Goal: Task Accomplishment & Management: Manage account settings

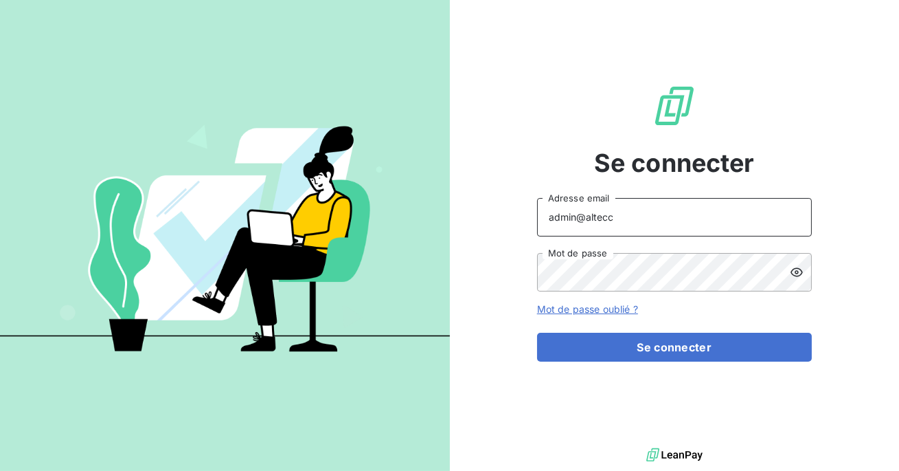
click at [629, 233] on input "admin@altecc" at bounding box center [674, 217] width 275 height 38
type input "admin@bersay"
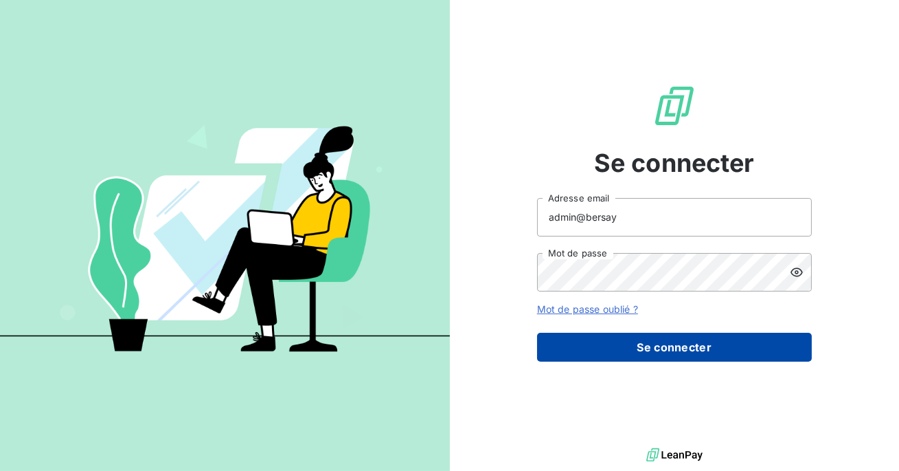
click at [650, 335] on button "Se connecter" at bounding box center [674, 347] width 275 height 29
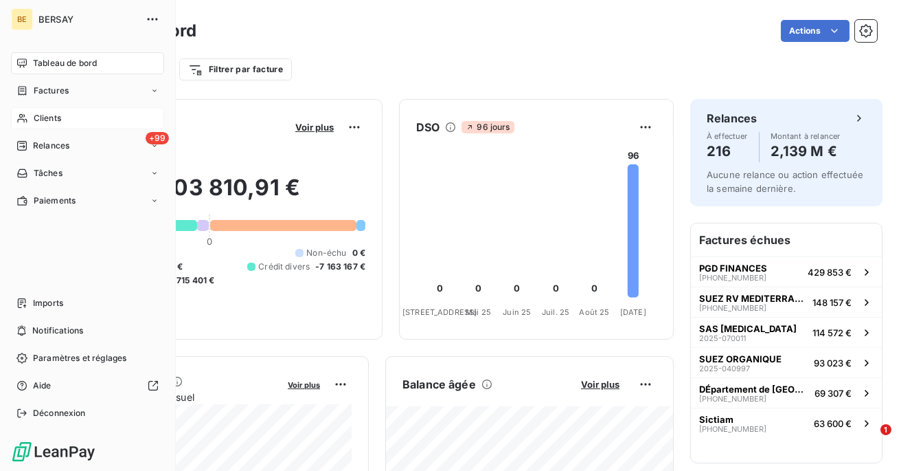
click at [56, 125] on div "Clients" at bounding box center [87, 118] width 153 height 22
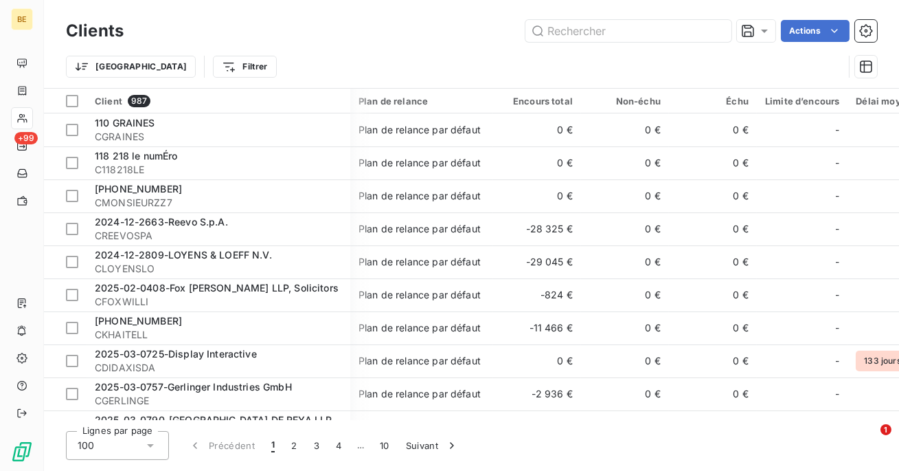
scroll to position [0, 115]
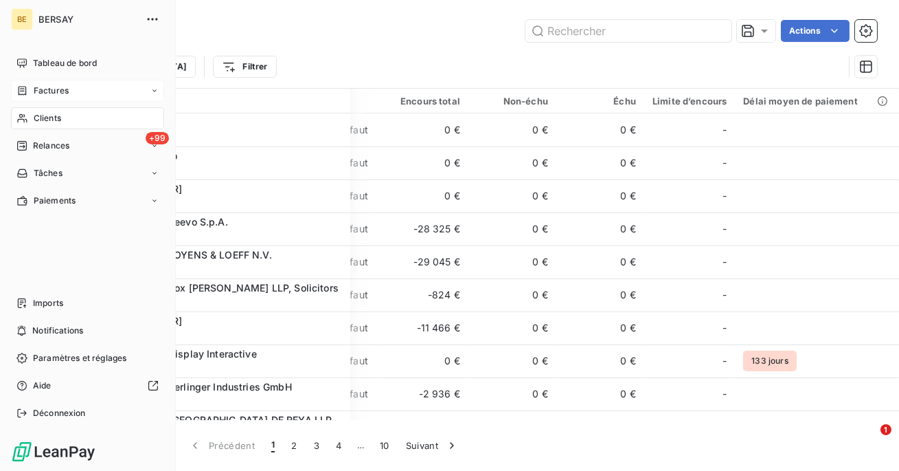
click at [33, 98] on div "Factures" at bounding box center [87, 91] width 153 height 22
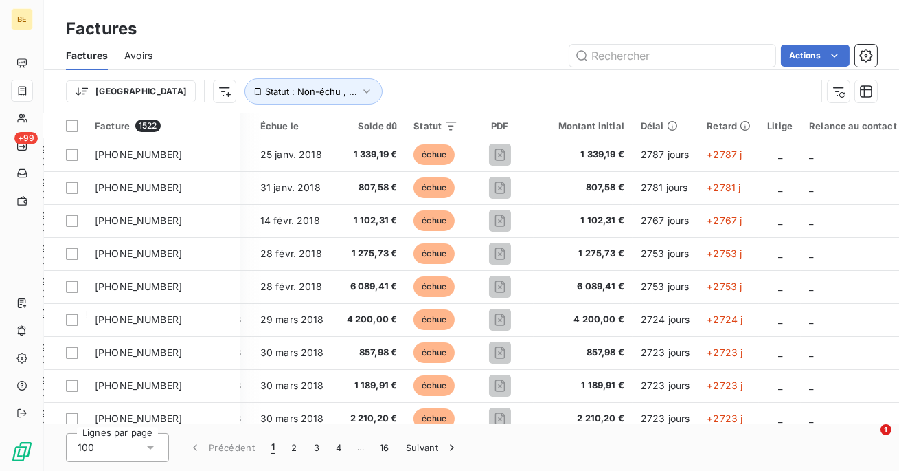
scroll to position [0, 324]
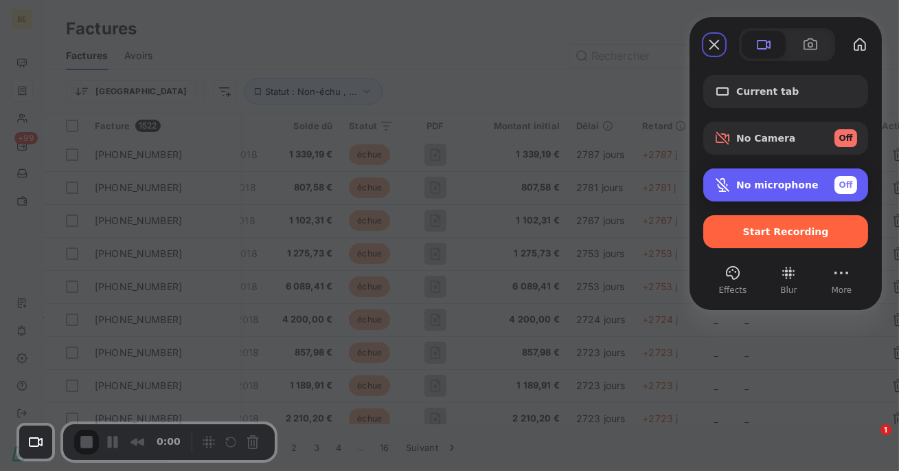
click at [843, 185] on span "Off" at bounding box center [847, 185] width 14 height 12
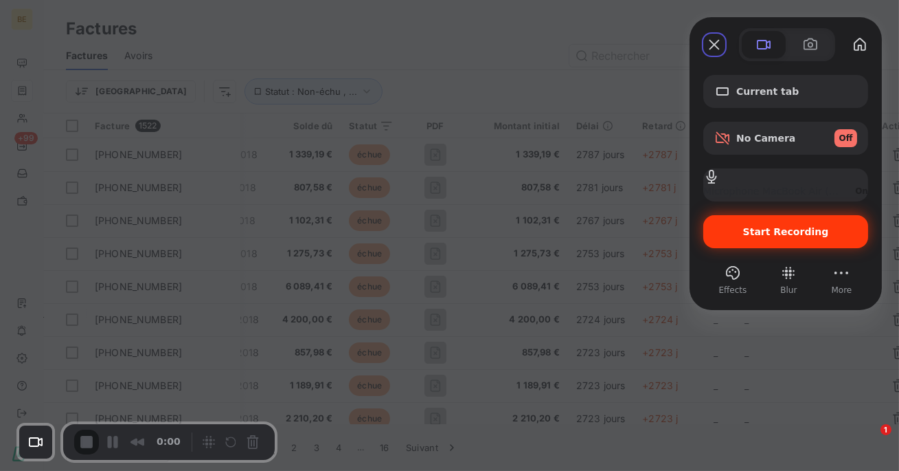
click at [791, 232] on span "Start Recording" at bounding box center [786, 231] width 86 height 11
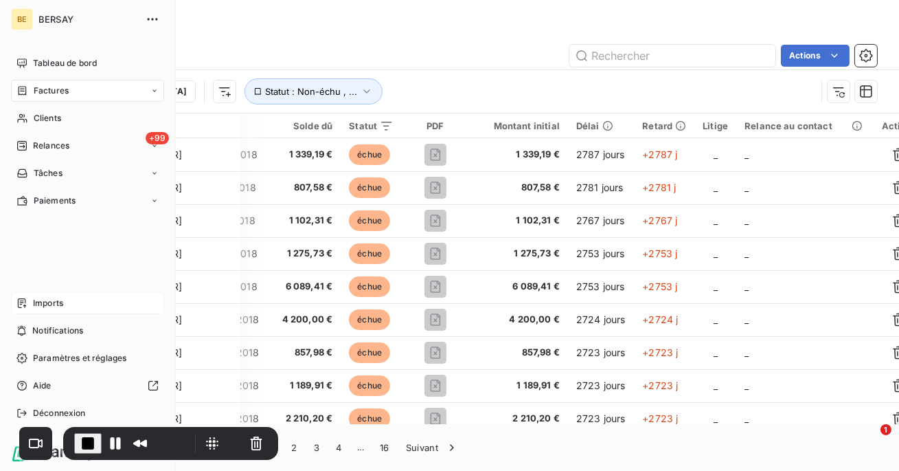
click at [45, 304] on span "Imports" at bounding box center [48, 303] width 30 height 12
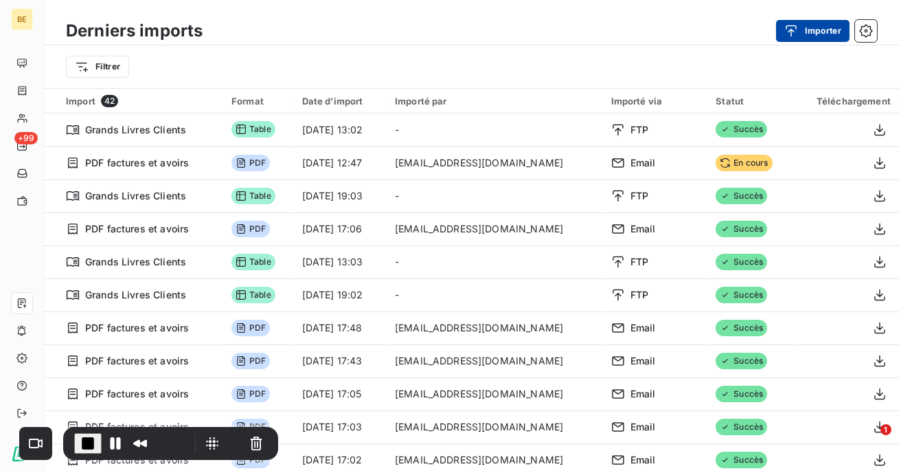
click at [810, 32] on button "Importer" at bounding box center [813, 31] width 74 height 22
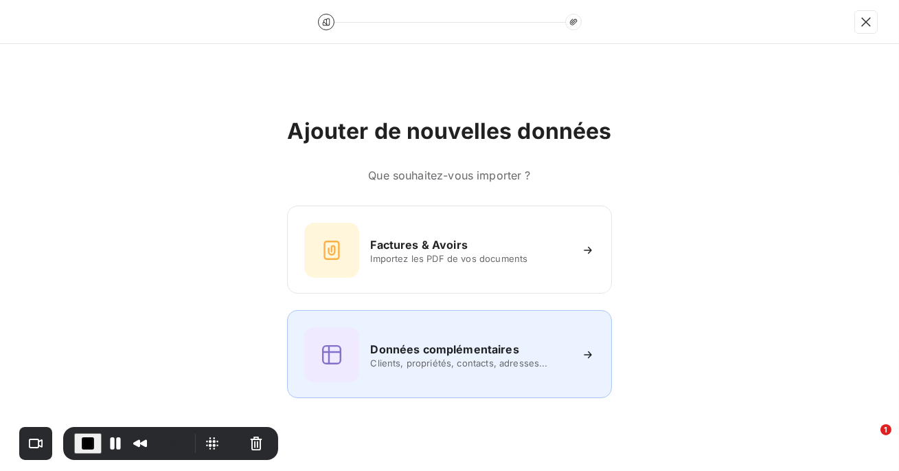
click at [515, 344] on h6 "Données complémentaires" at bounding box center [444, 349] width 148 height 16
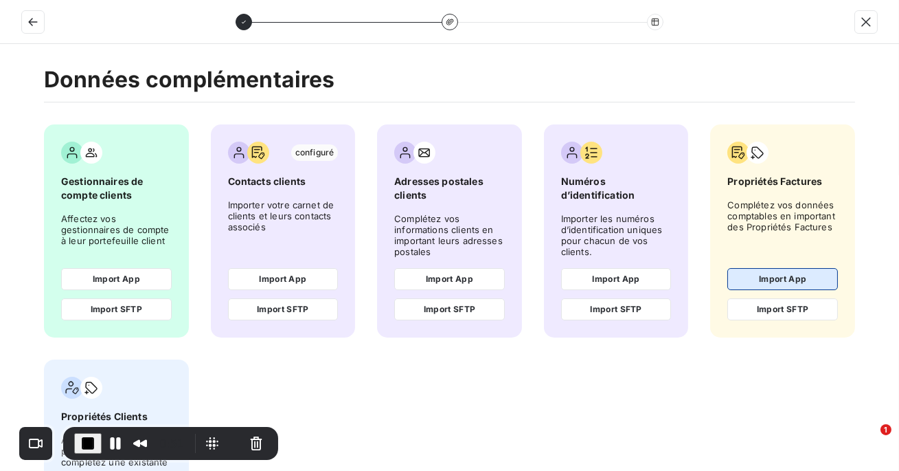
click at [783, 280] on button "Import App" at bounding box center [783, 279] width 111 height 22
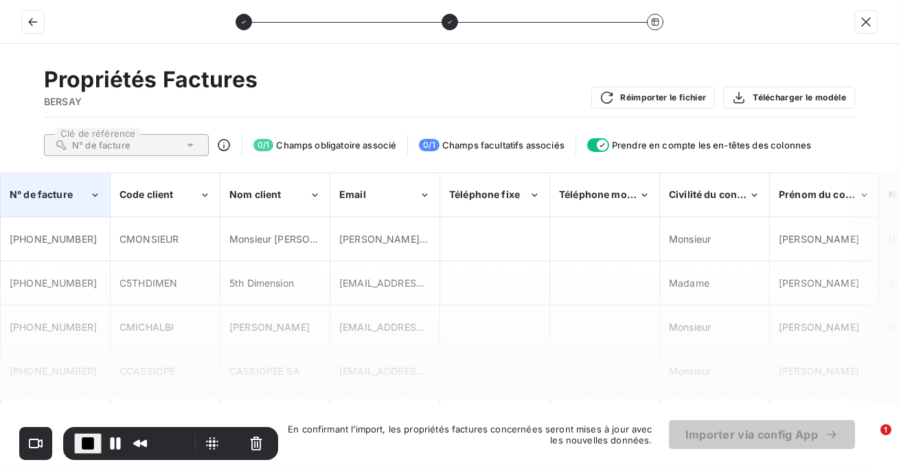
click at [85, 185] on div "N° de facture" at bounding box center [55, 195] width 108 height 42
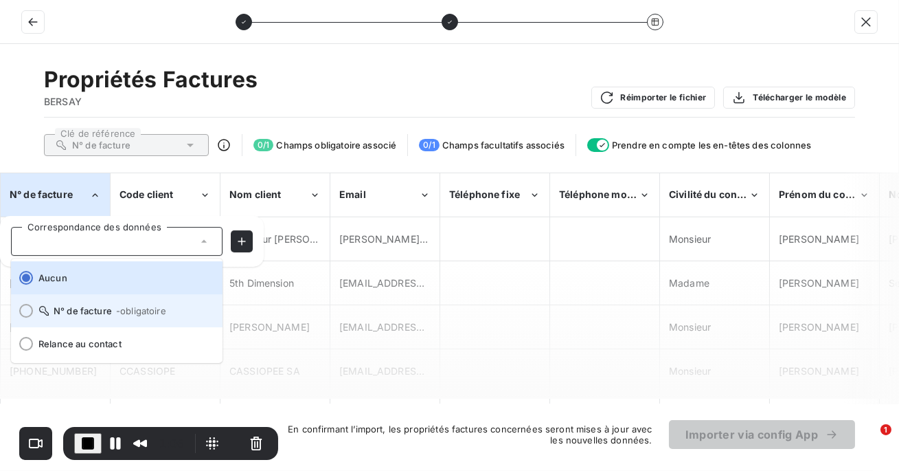
click at [25, 315] on div at bounding box center [26, 311] width 14 height 14
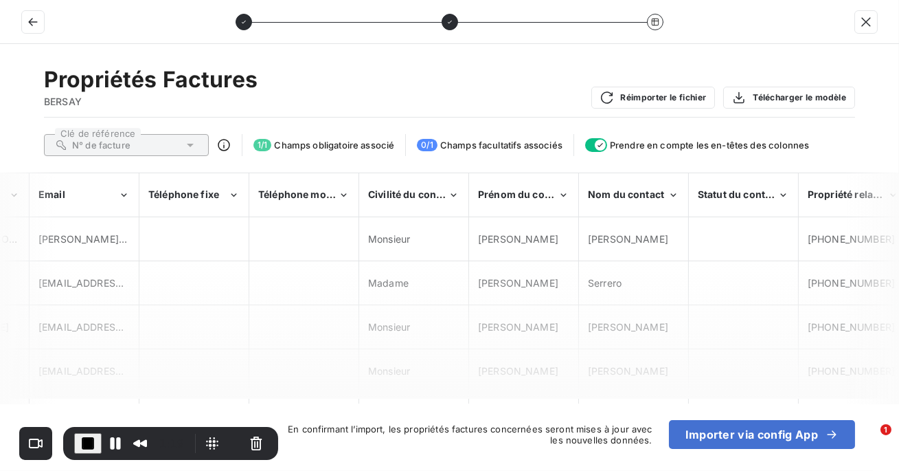
scroll to position [0, 310]
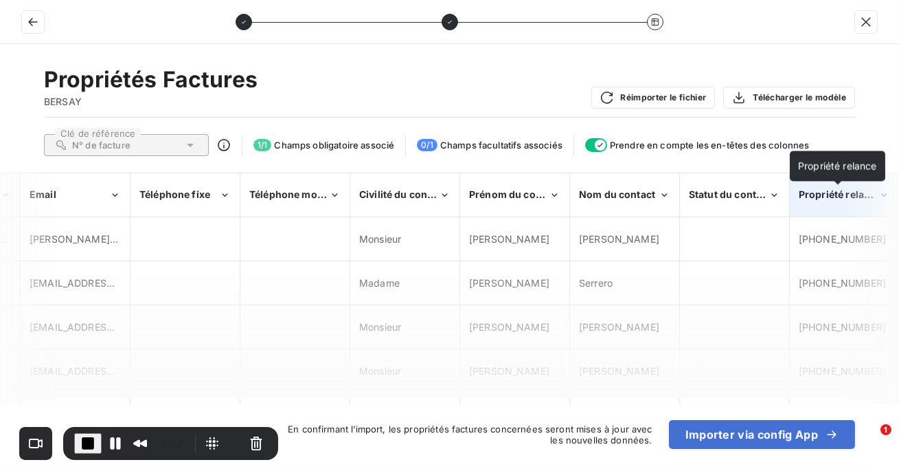
click at [821, 197] on span "Propriété relance" at bounding box center [840, 194] width 83 height 12
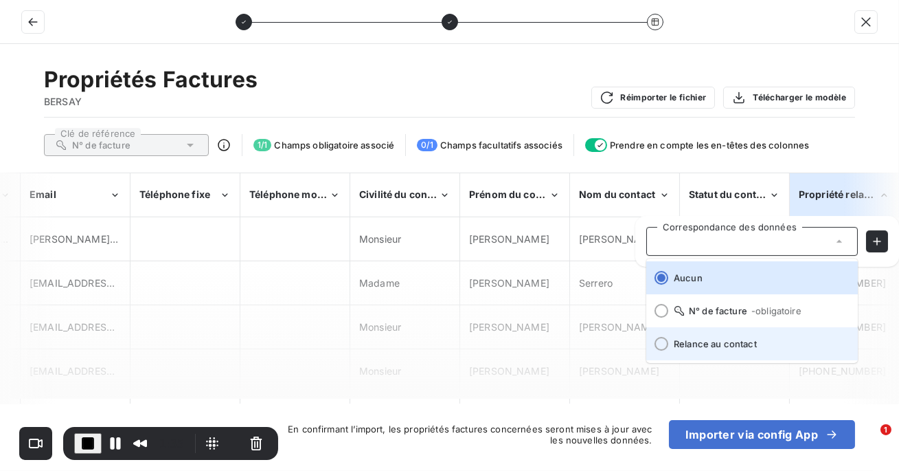
click at [660, 348] on div at bounding box center [662, 344] width 14 height 14
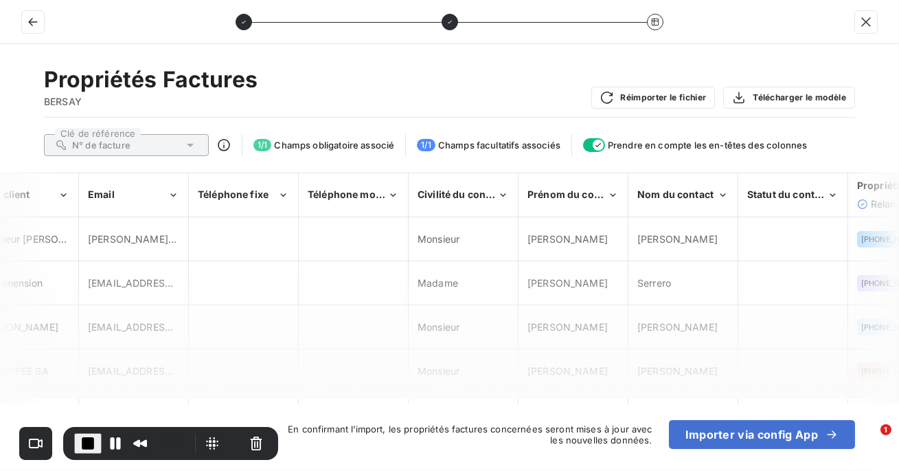
scroll to position [0, 0]
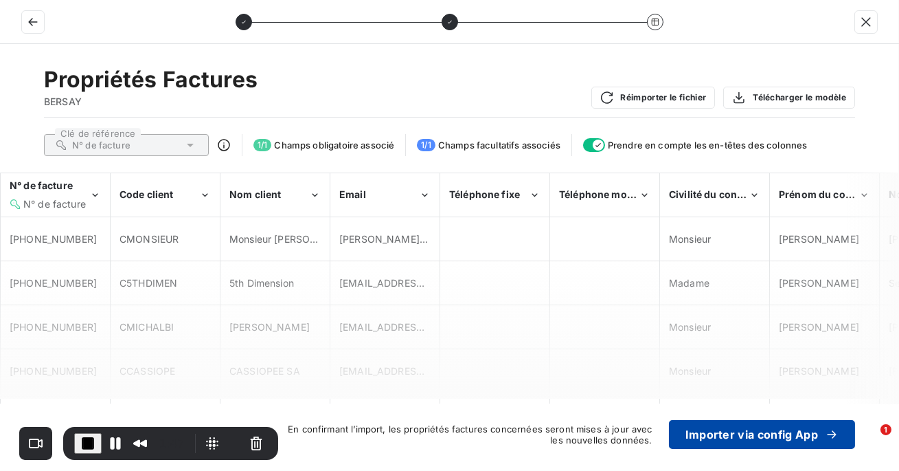
click at [715, 436] on button "Importer via config App" at bounding box center [762, 434] width 186 height 29
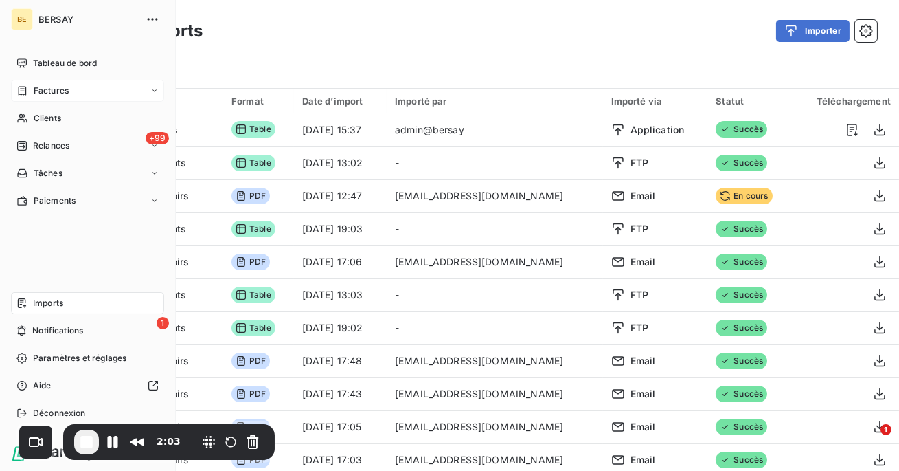
click at [29, 86] on div "Factures" at bounding box center [42, 91] width 52 height 12
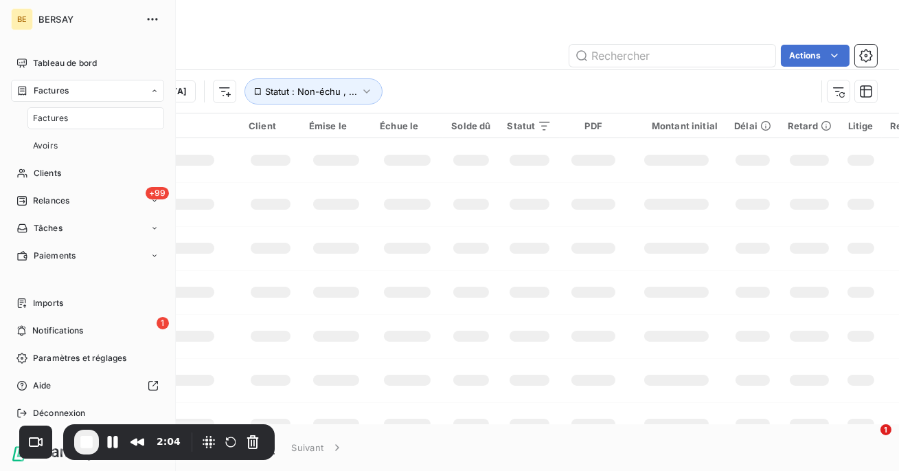
click at [49, 115] on span "Factures" at bounding box center [50, 118] width 35 height 12
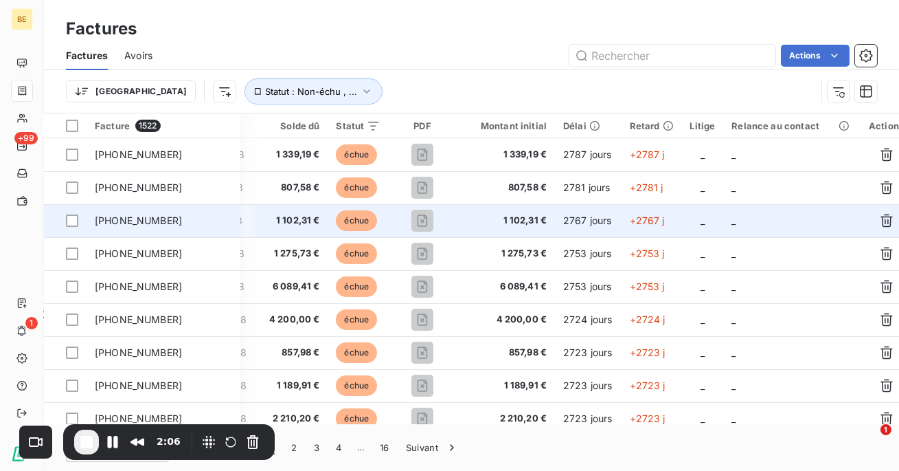
scroll to position [0, 324]
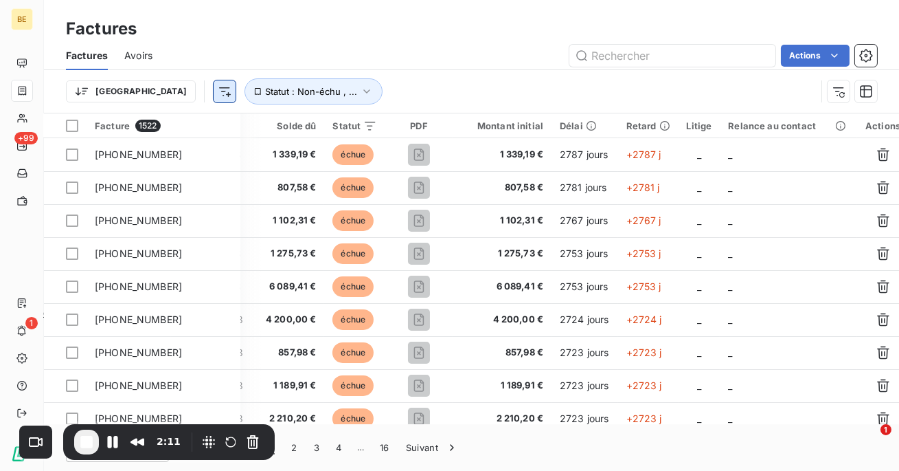
click at [150, 93] on html "BE +99 1 Factures Factures Avoirs Actions Trier Statut : Non-échu , ... Facture…" at bounding box center [449, 235] width 899 height 471
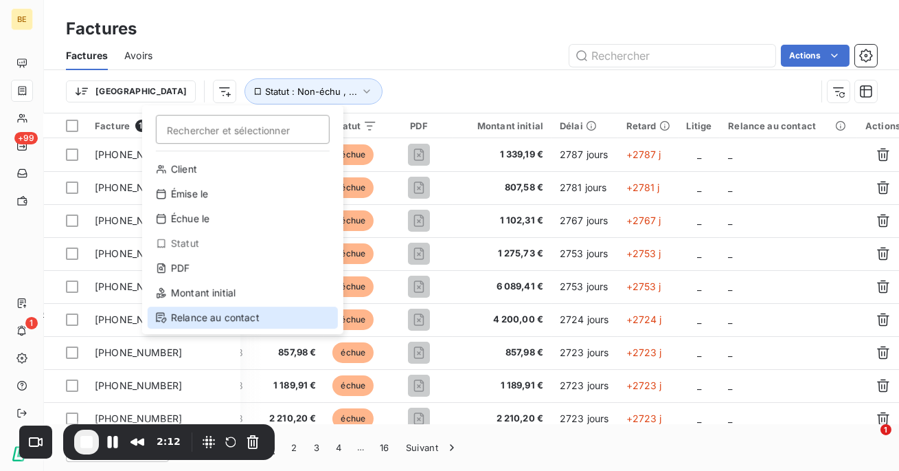
click at [191, 318] on div "Relance au contact" at bounding box center [243, 317] width 190 height 22
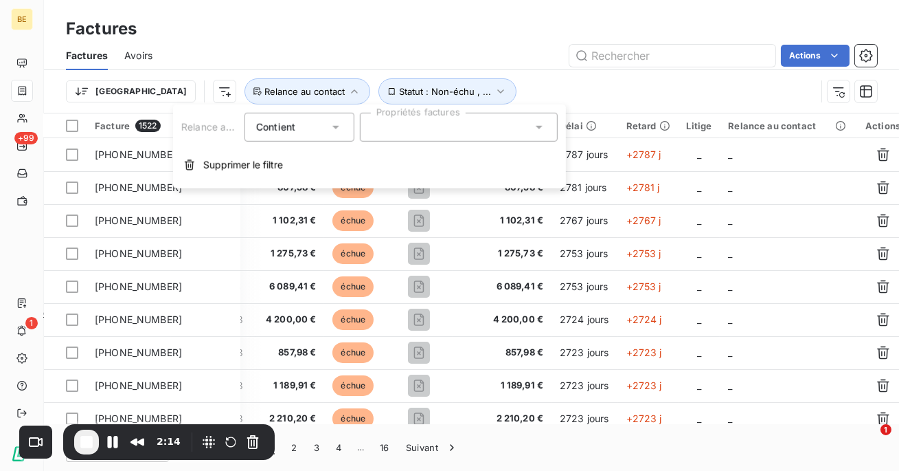
click at [385, 143] on div "Relance au contact Contient Propriétés factures Supprimer le filtre" at bounding box center [369, 146] width 393 height 84
click at [388, 135] on div at bounding box center [459, 127] width 198 height 29
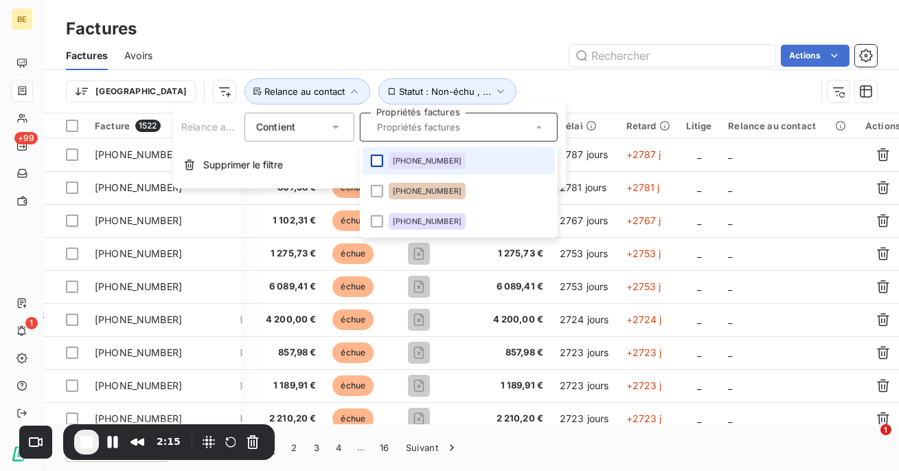
click at [373, 161] on div at bounding box center [377, 161] width 12 height 12
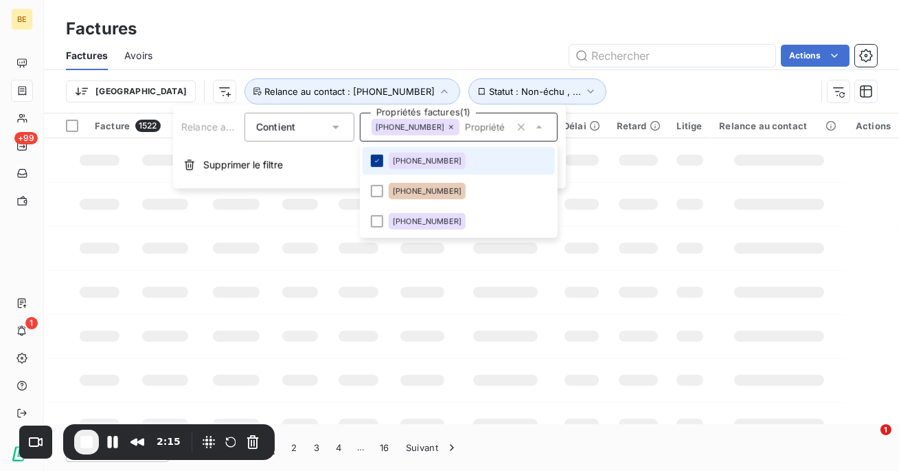
scroll to position [0, 164]
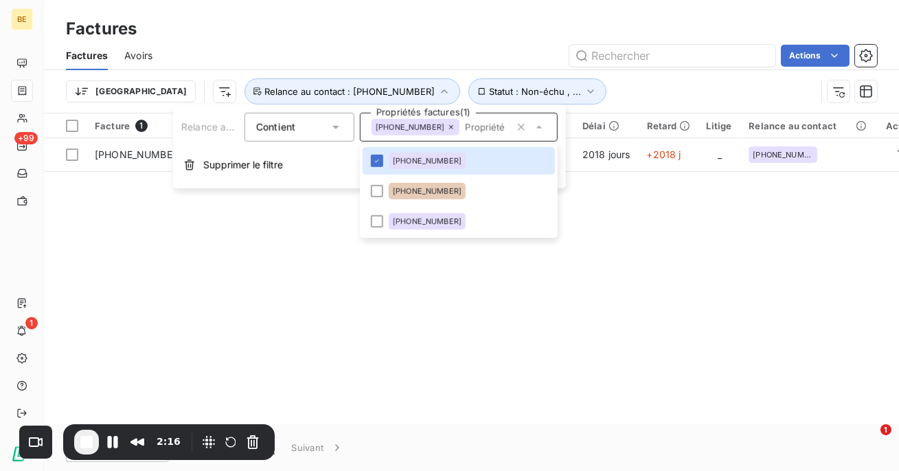
click at [483, 43] on div "Factures Avoirs Actions" at bounding box center [471, 55] width 855 height 29
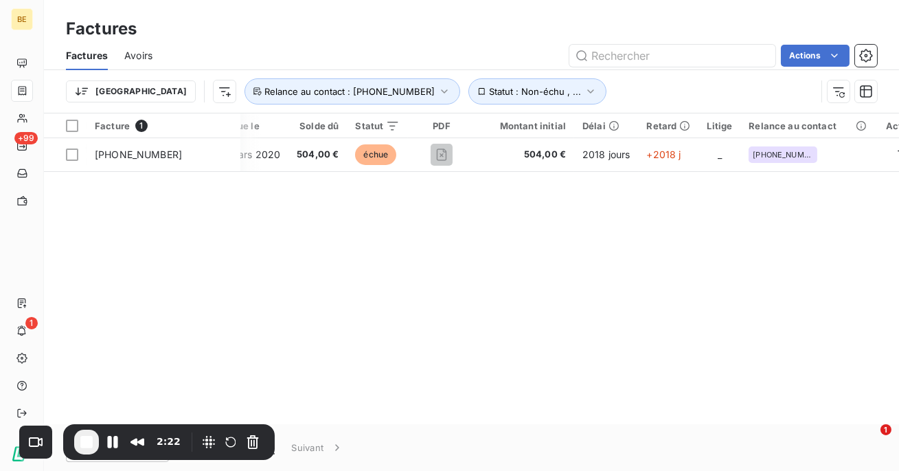
click at [762, 192] on div "Facture 1 Client Émise le Échue le Solde dû Statut PDF Montant initial Délai Re…" at bounding box center [471, 268] width 855 height 311
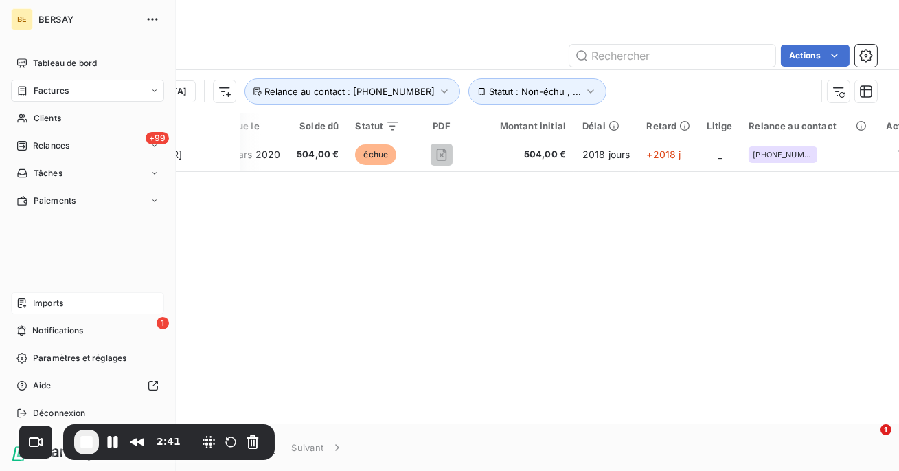
click at [41, 302] on span "Imports" at bounding box center [48, 303] width 30 height 12
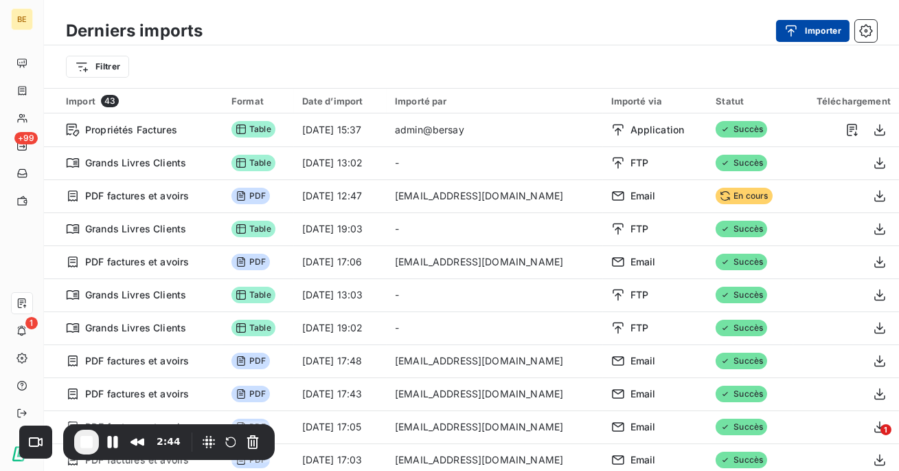
click at [798, 32] on div "button" at bounding box center [795, 31] width 21 height 14
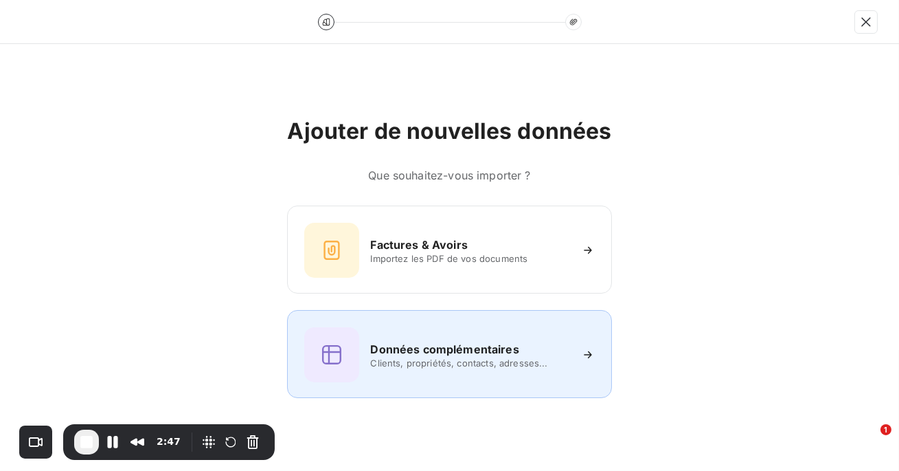
click at [504, 346] on h6 "Données complémentaires" at bounding box center [444, 349] width 148 height 16
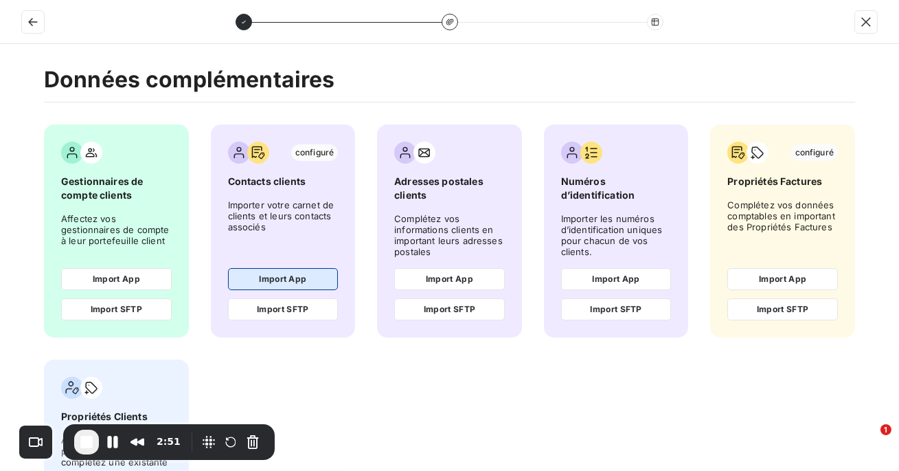
click at [297, 284] on button "Import App" at bounding box center [283, 279] width 111 height 22
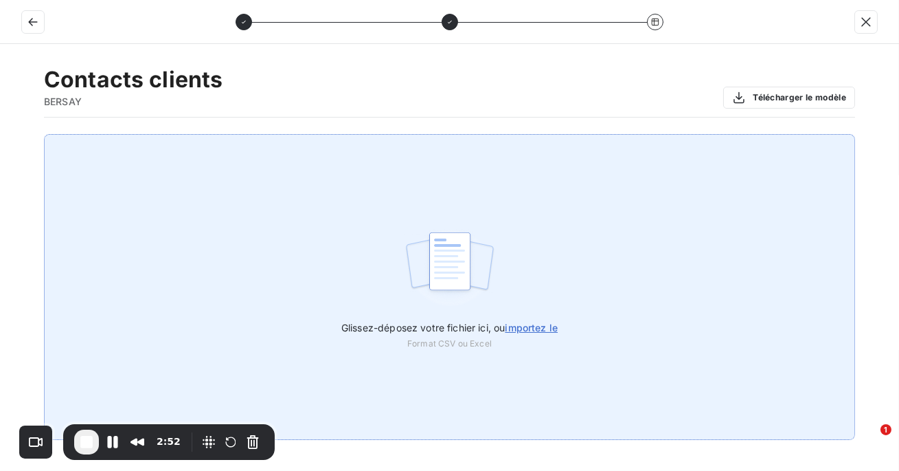
click at [478, 289] on img at bounding box center [449, 268] width 91 height 88
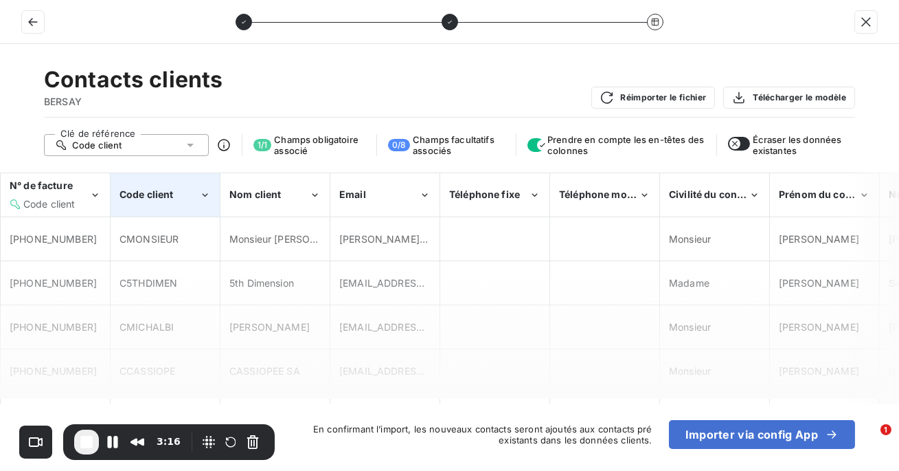
click at [161, 191] on span "Code client" at bounding box center [147, 194] width 54 height 12
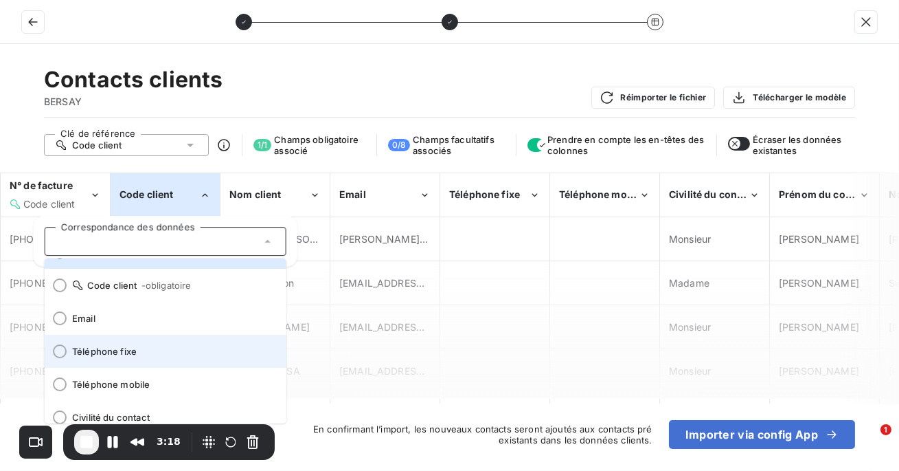
scroll to position [27, 0]
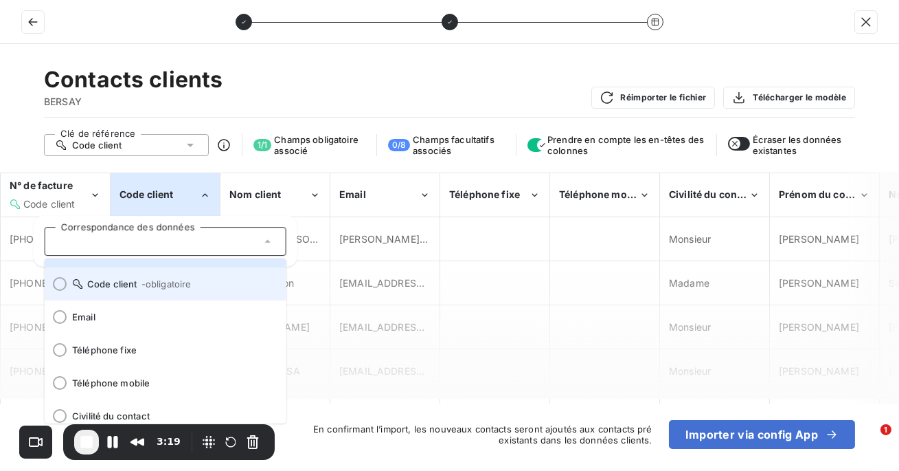
click at [136, 284] on span "Code client - obligatoire" at bounding box center [173, 283] width 203 height 11
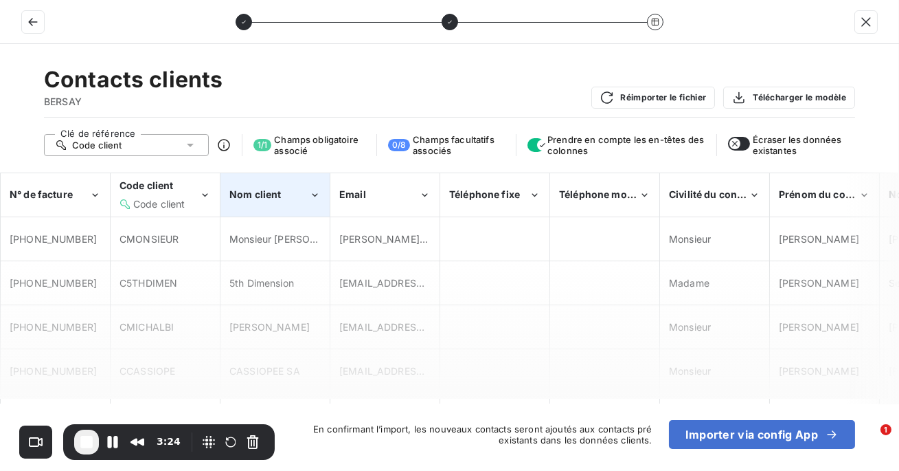
click at [295, 207] on div "Nom client" at bounding box center [275, 195] width 108 height 42
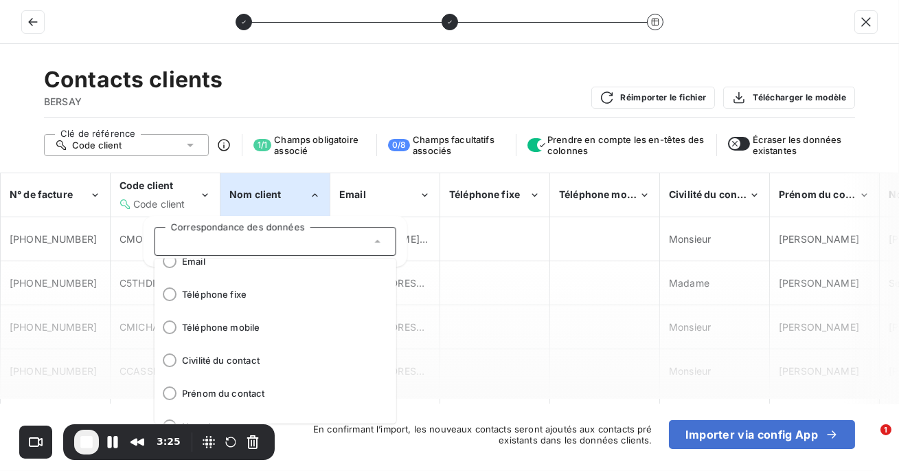
scroll to position [94, 0]
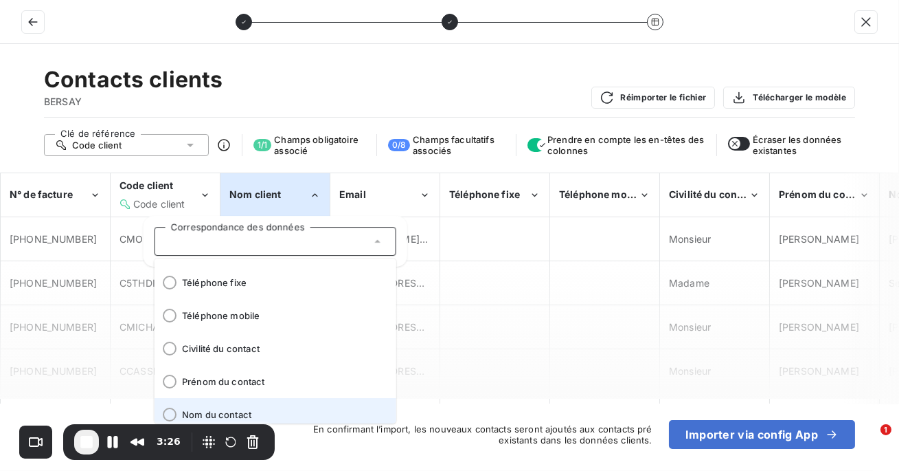
click at [172, 414] on div at bounding box center [170, 414] width 14 height 14
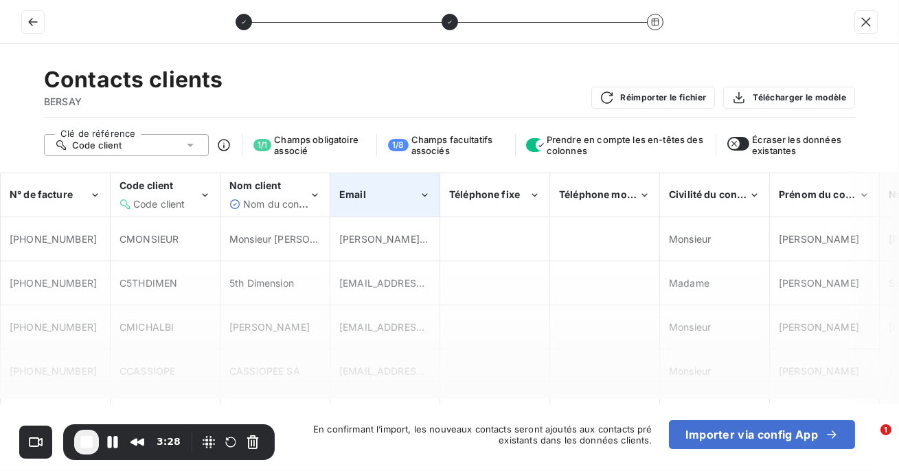
click at [381, 199] on div "Email" at bounding box center [379, 195] width 80 height 14
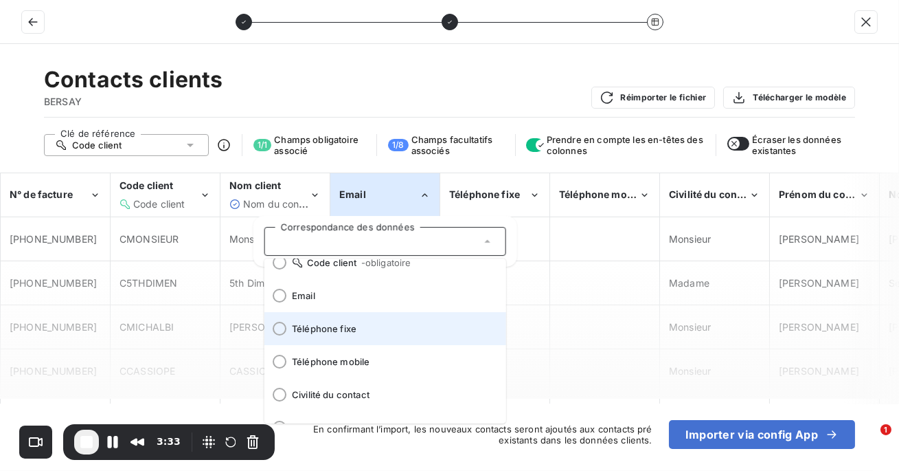
scroll to position [41, 0]
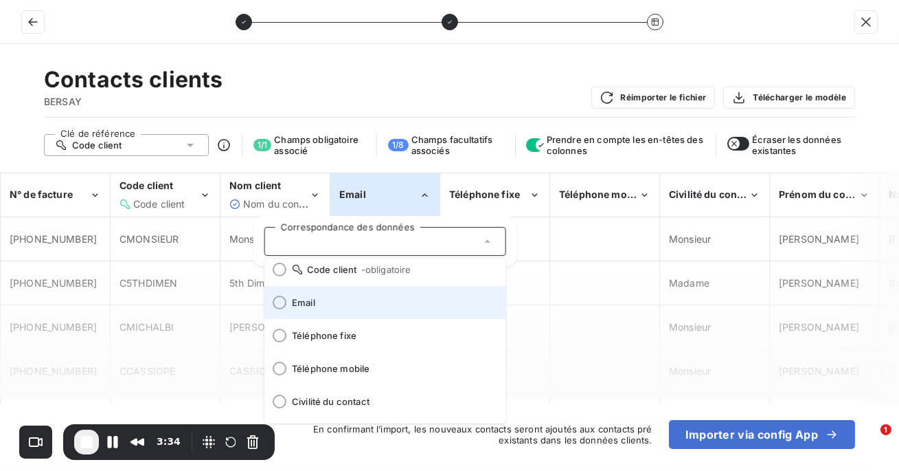
click at [278, 302] on div at bounding box center [280, 302] width 14 height 14
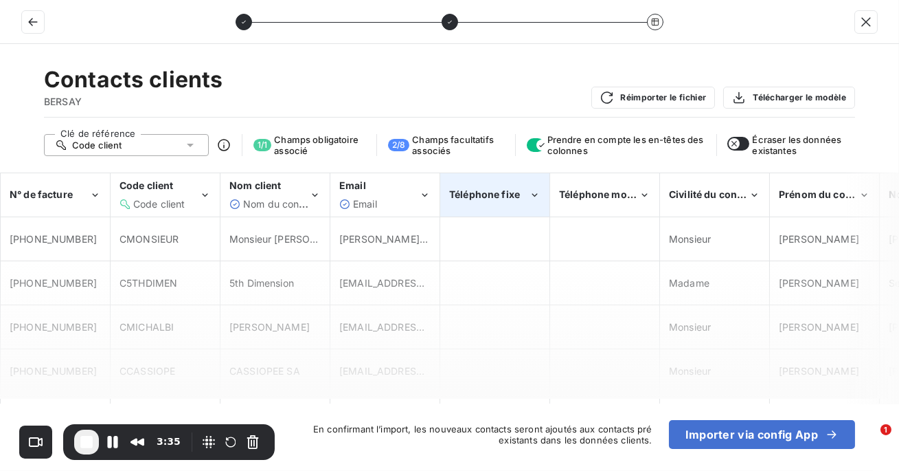
click at [497, 196] on span "Téléphone fixe" at bounding box center [484, 194] width 71 height 12
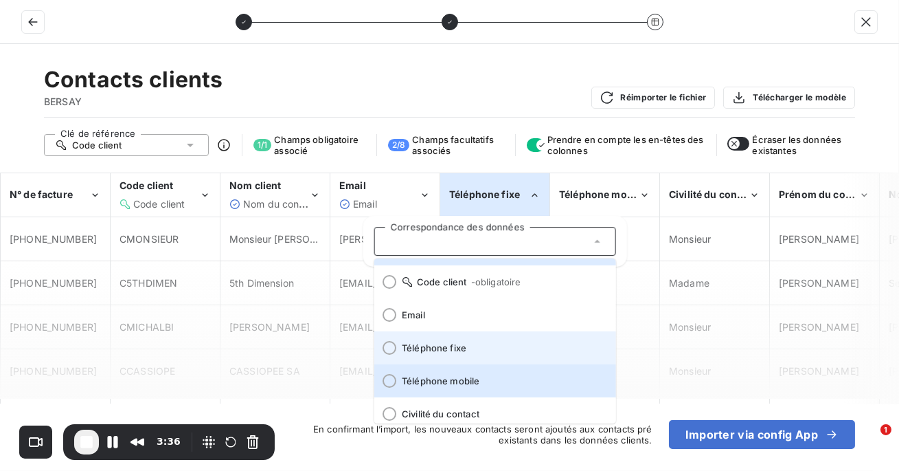
scroll to position [32, 0]
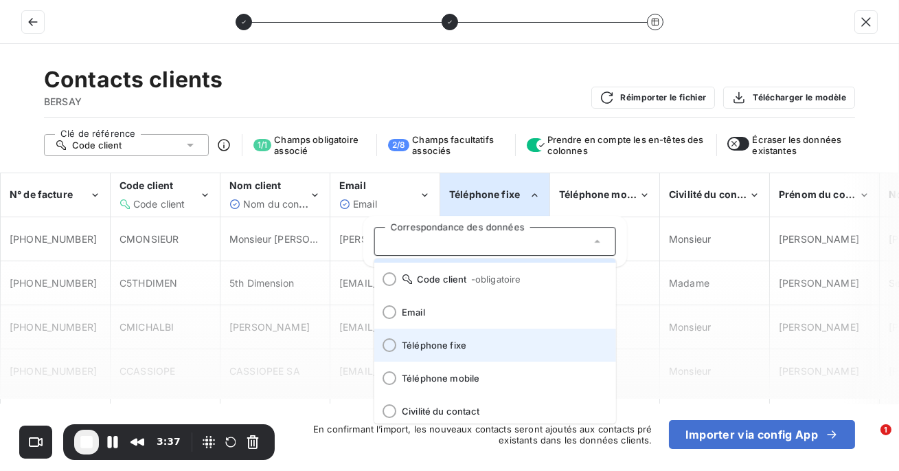
click at [388, 347] on div at bounding box center [390, 345] width 14 height 14
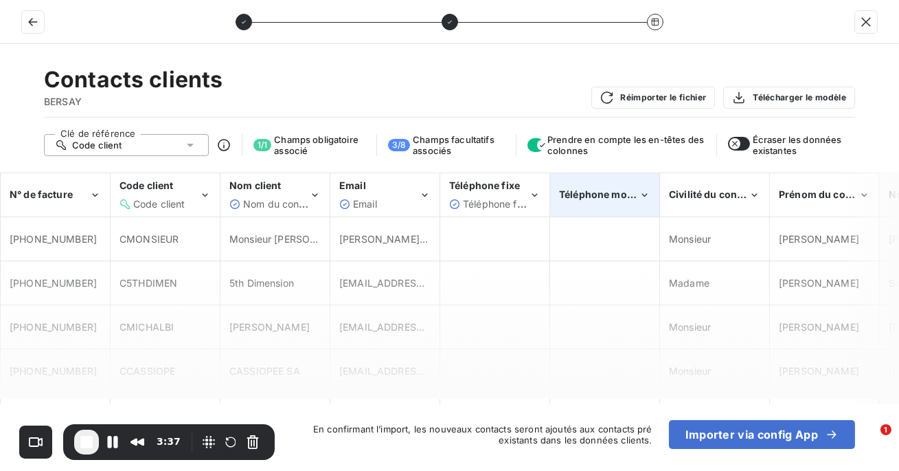
click at [605, 200] on span "Téléphone mobile" at bounding box center [601, 194] width 85 height 12
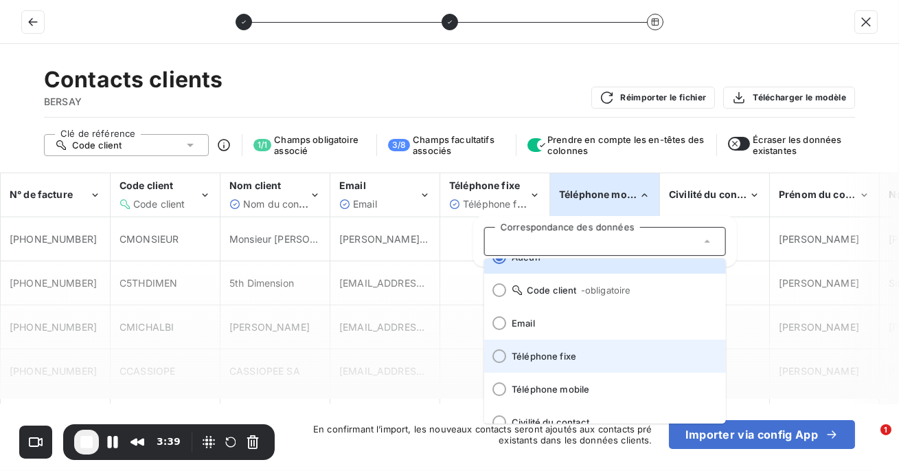
scroll to position [23, 0]
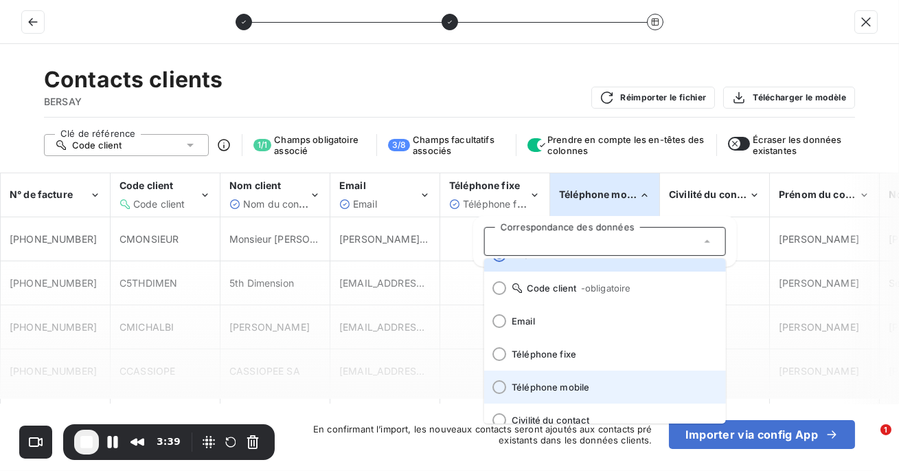
click at [498, 394] on span at bounding box center [495, 386] width 22 height 33
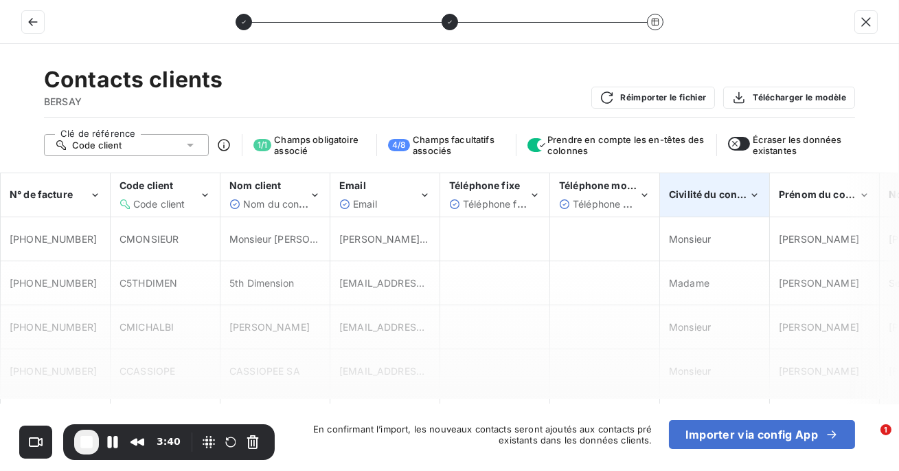
click at [745, 181] on div "Civilité du contact" at bounding box center [715, 195] width 108 height 42
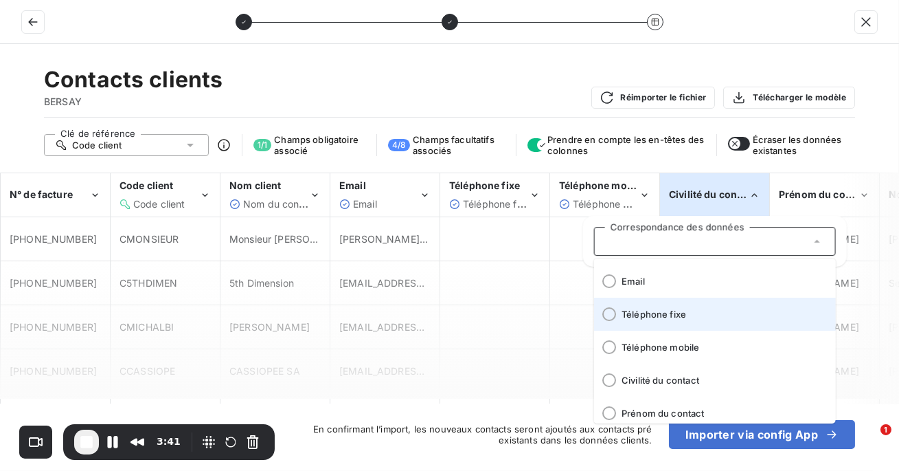
scroll to position [63, 0]
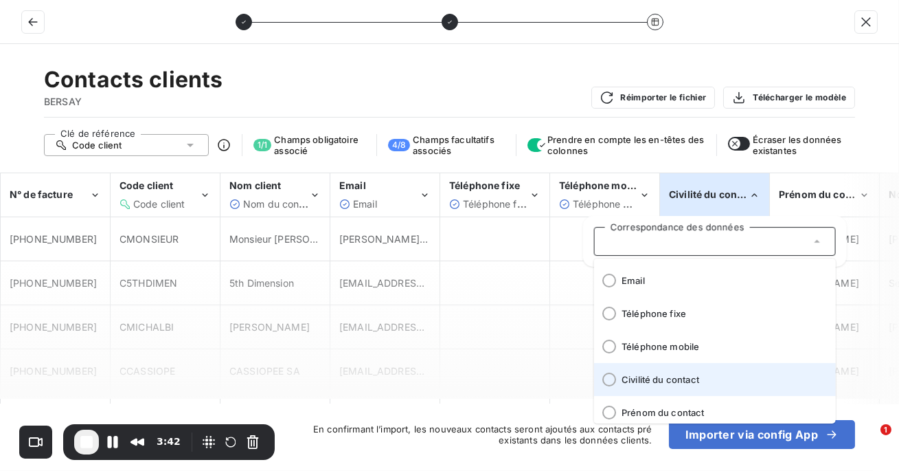
click at [610, 379] on div at bounding box center [610, 379] width 14 height 14
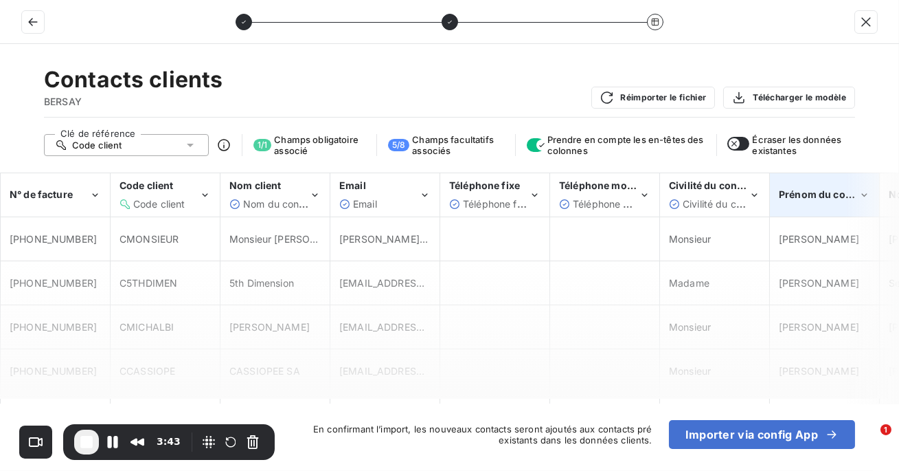
click at [827, 198] on span "Prénom du contact" at bounding box center [824, 194] width 91 height 12
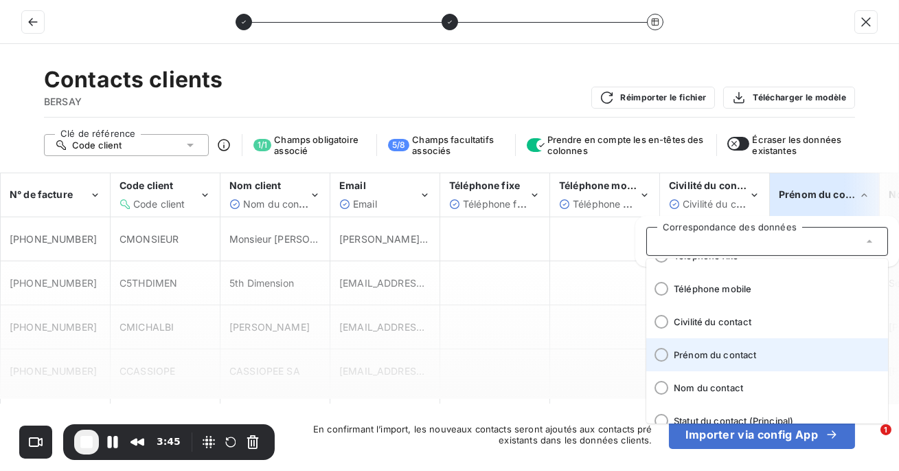
scroll to position [124, 0]
click at [662, 350] on div at bounding box center [662, 352] width 14 height 14
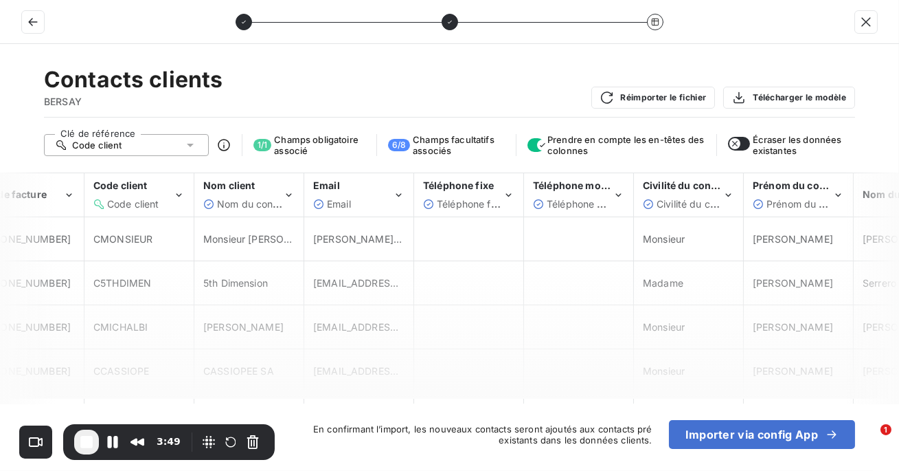
scroll to position [0, 17]
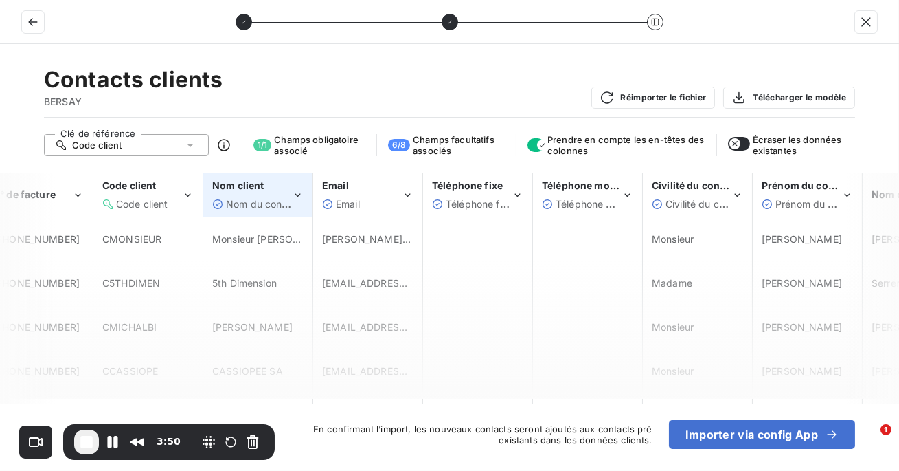
click at [269, 214] on div "Nom client Nom du contact" at bounding box center [258, 195] width 108 height 42
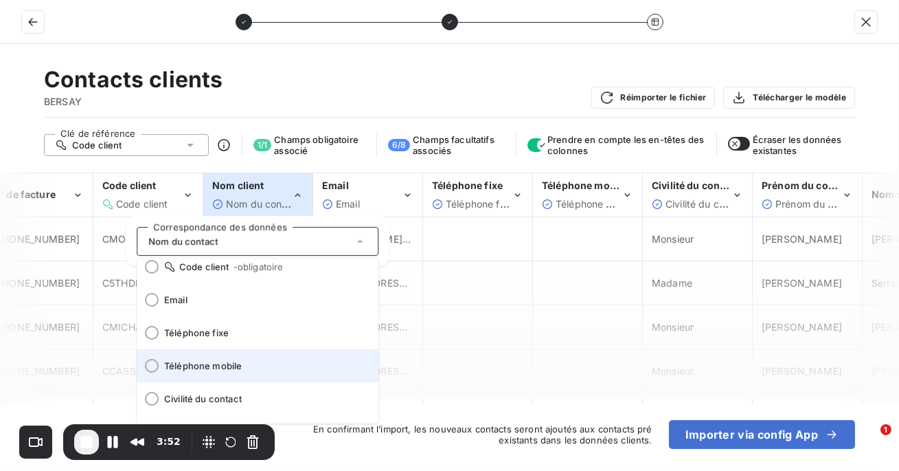
scroll to position [0, 0]
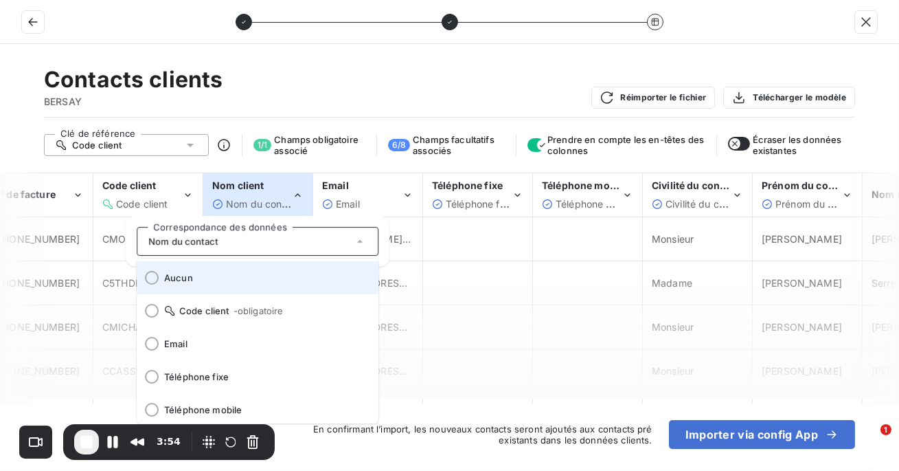
click at [153, 287] on span at bounding box center [148, 277] width 22 height 33
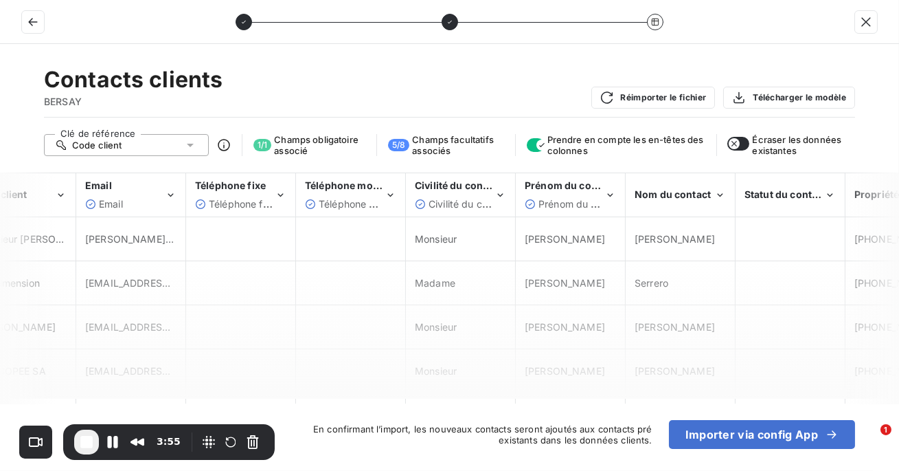
scroll to position [0, 310]
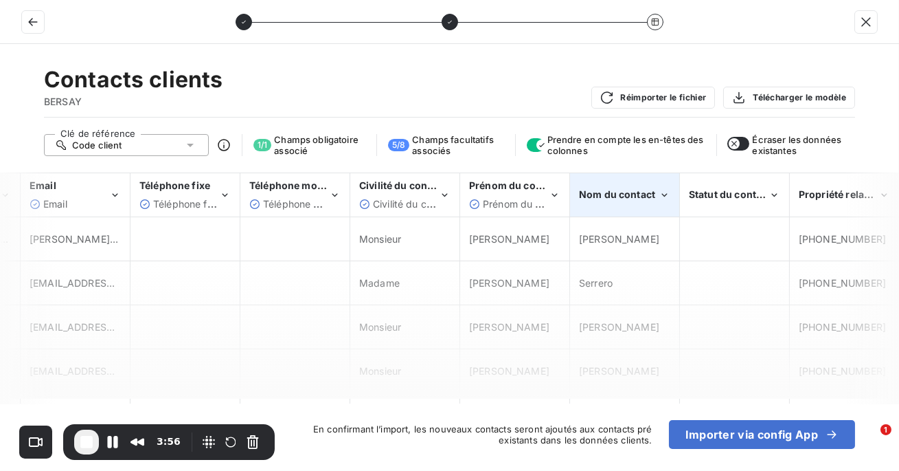
click at [622, 192] on span "Nom du contact" at bounding box center [617, 194] width 76 height 12
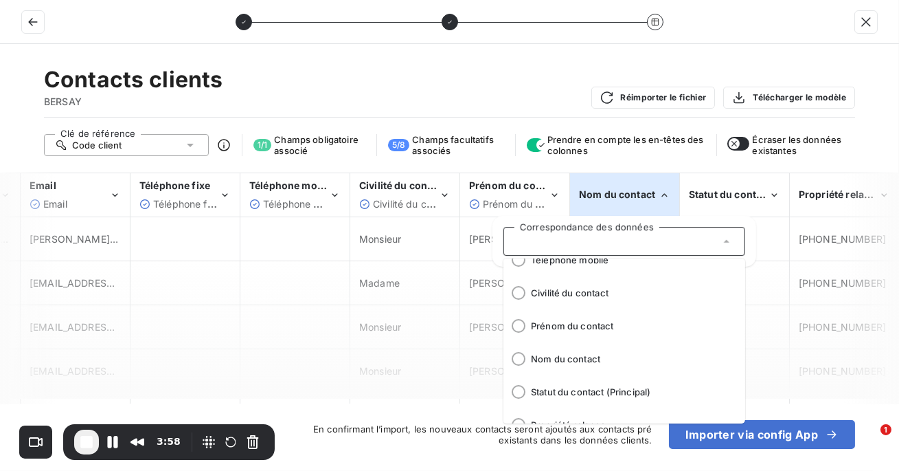
scroll to position [163, 0]
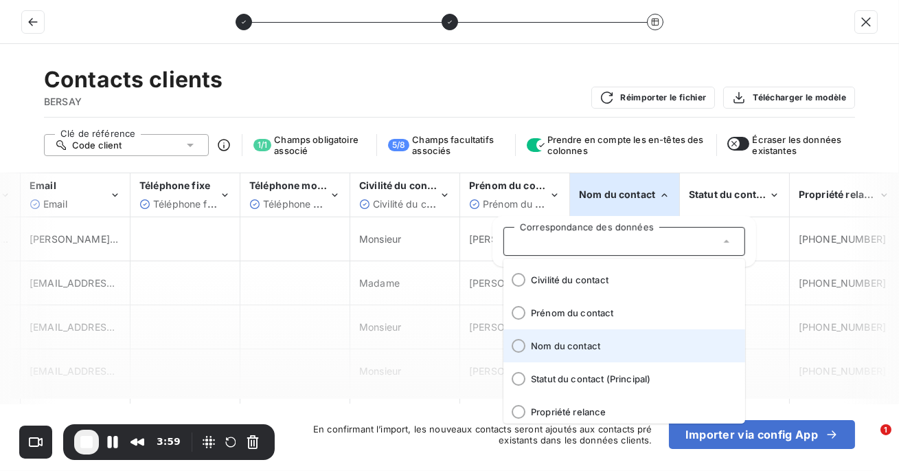
click at [521, 347] on div at bounding box center [519, 346] width 14 height 14
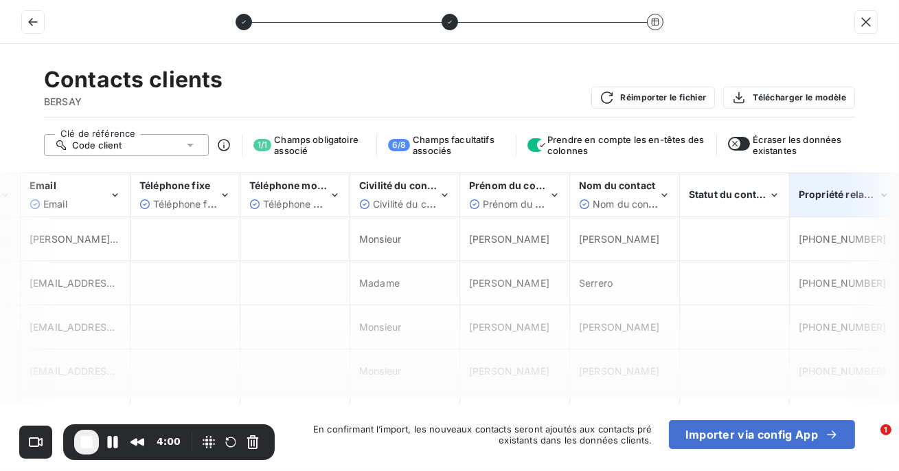
click at [803, 200] on span "Propriété relance" at bounding box center [840, 194] width 83 height 12
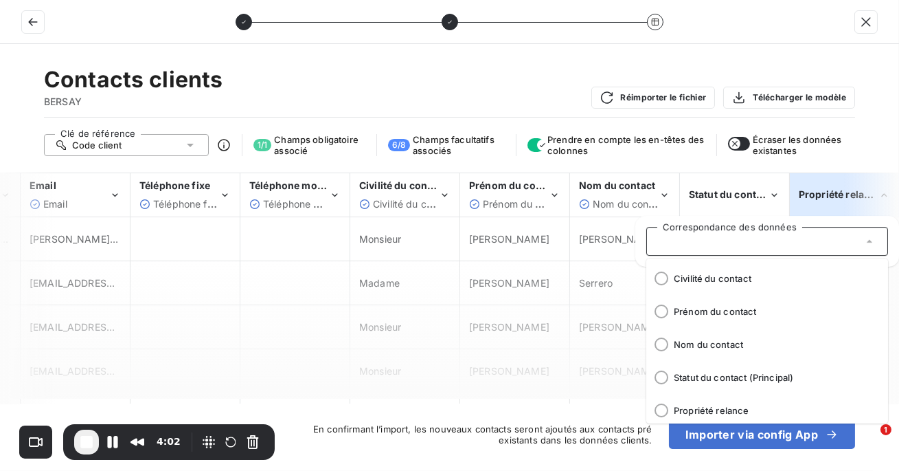
scroll to position [170, 0]
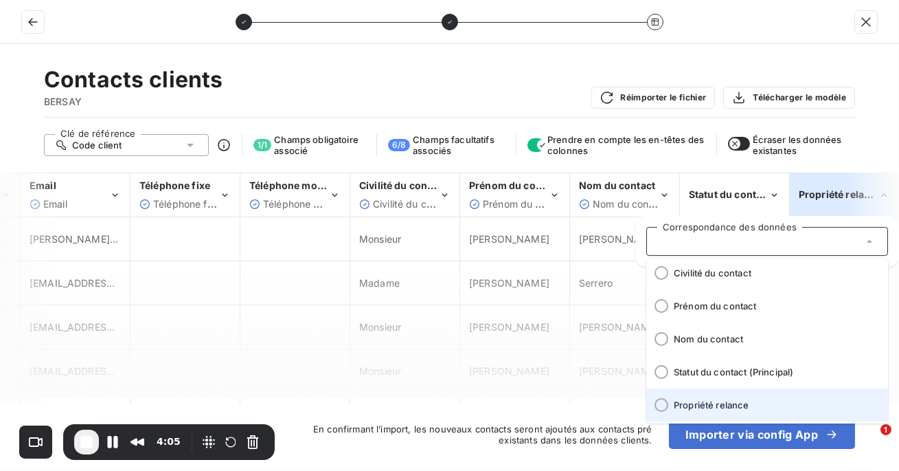
click at [654, 408] on span at bounding box center [657, 404] width 22 height 33
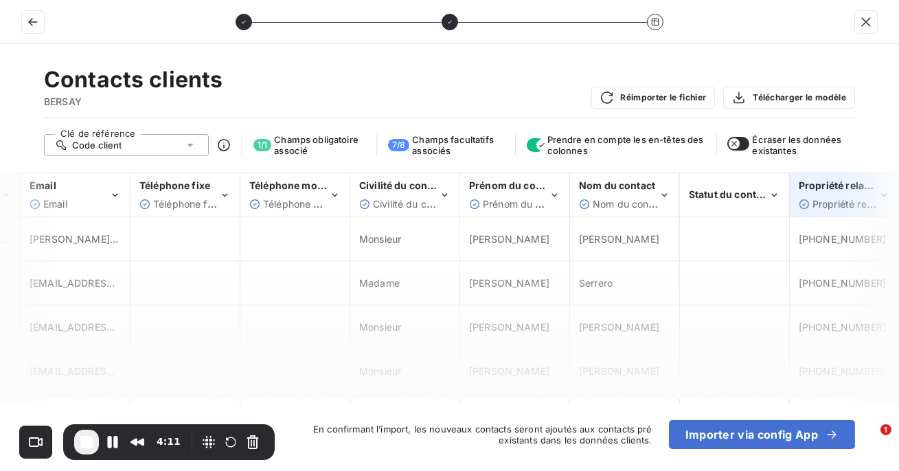
click at [833, 194] on div "Propriété relance Propriété relance" at bounding box center [839, 195] width 80 height 32
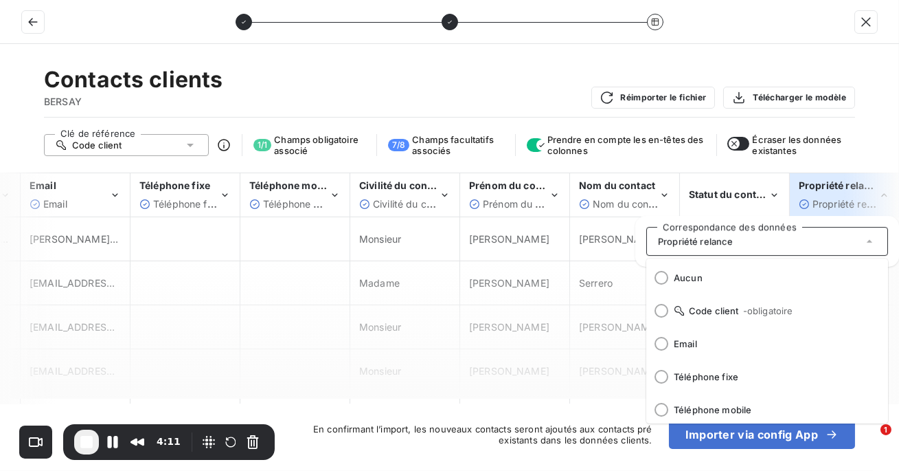
scroll to position [168, 0]
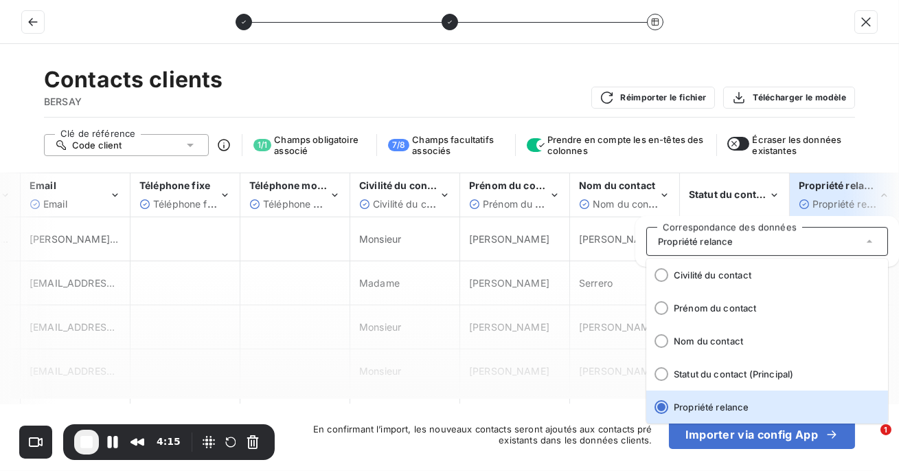
click at [568, 389] on td "[PERSON_NAME]" at bounding box center [515, 371] width 110 height 44
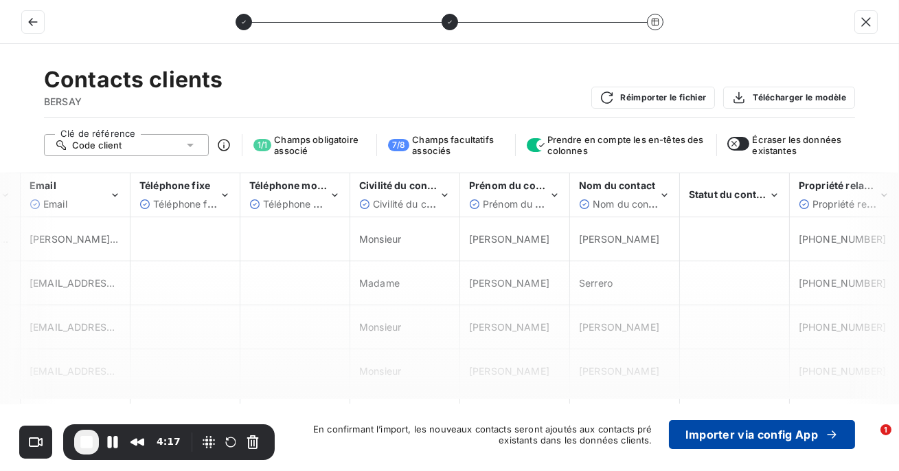
click at [723, 442] on button "Importer via config App" at bounding box center [762, 434] width 186 height 29
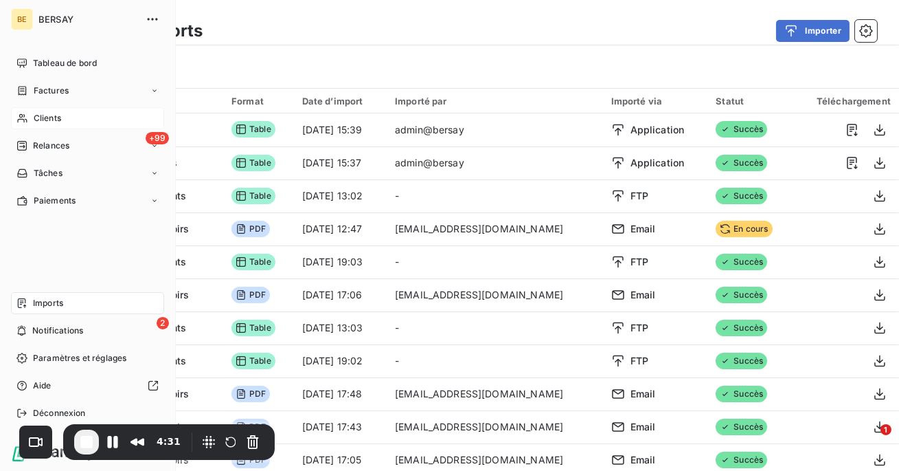
click at [41, 120] on span "Clients" at bounding box center [47, 118] width 27 height 12
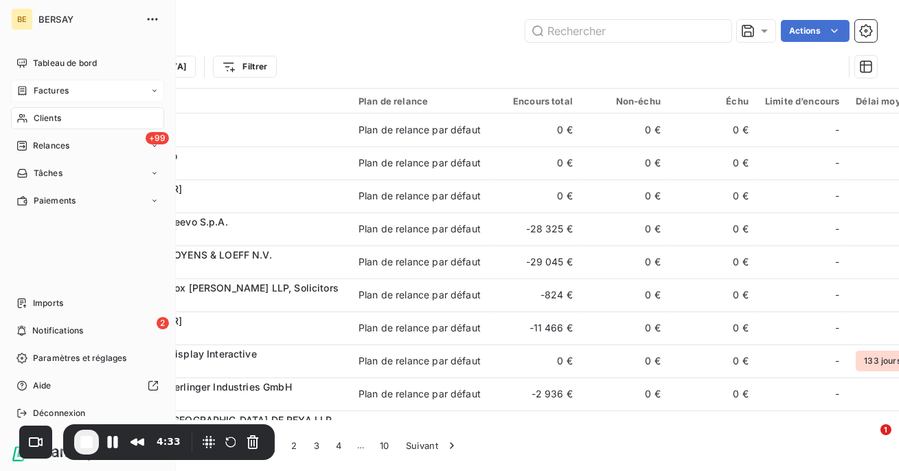
click at [38, 93] on span "Factures" at bounding box center [51, 91] width 35 height 12
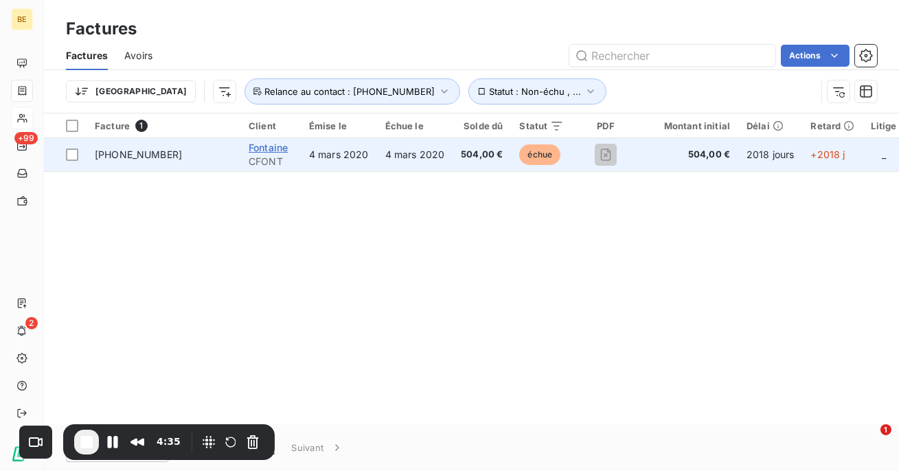
click at [265, 149] on span "Fontaine" at bounding box center [268, 148] width 39 height 12
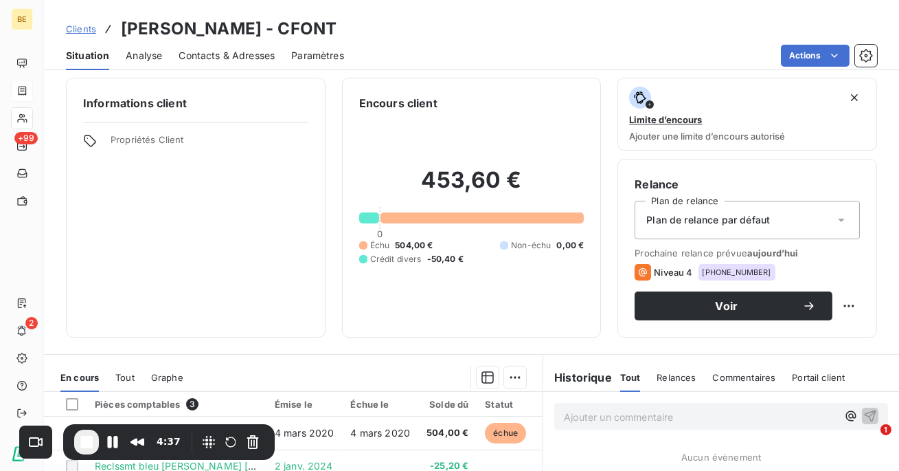
scroll to position [7, 0]
click at [232, 54] on span "Contacts & Adresses" at bounding box center [227, 56] width 96 height 14
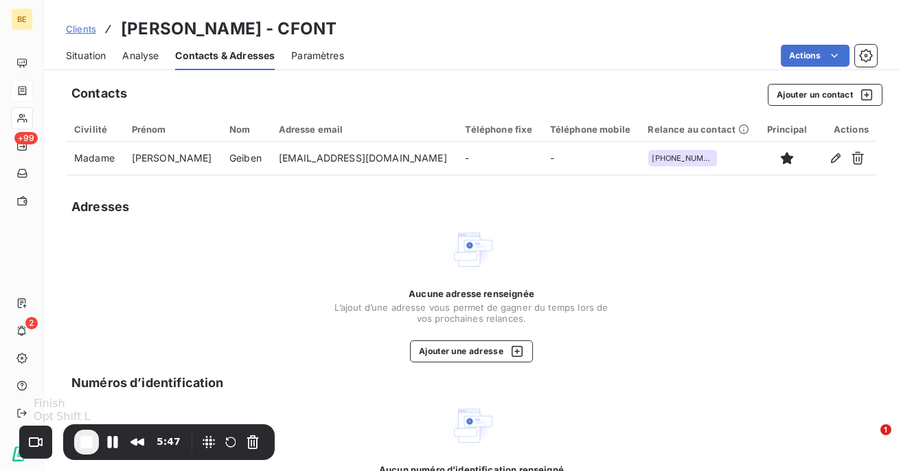
click at [88, 439] on span "End Recording" at bounding box center [86, 442] width 16 height 16
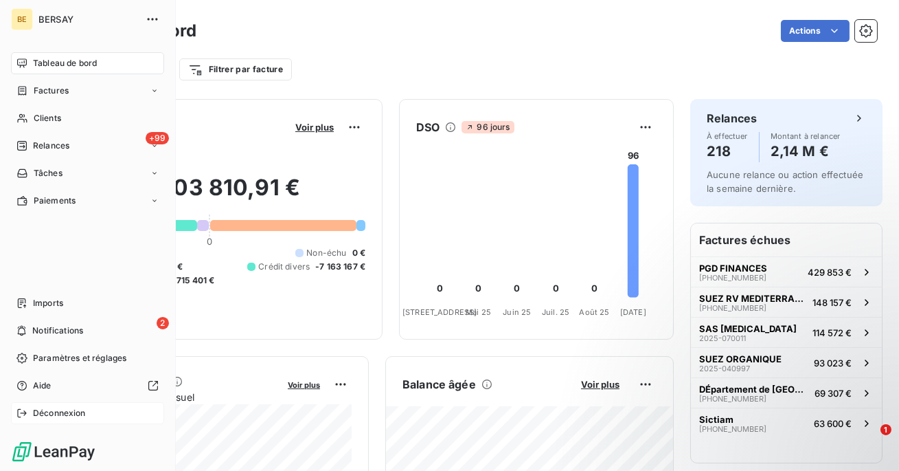
click at [29, 409] on div "Déconnexion" at bounding box center [87, 413] width 153 height 22
